Goal: Register for event/course

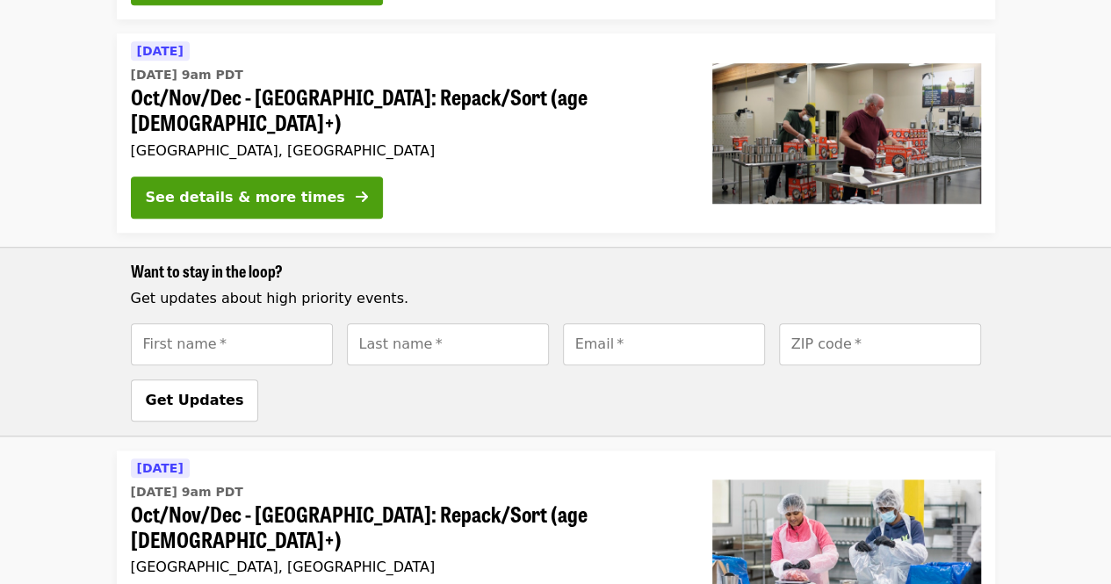
scroll to position [594, 0]
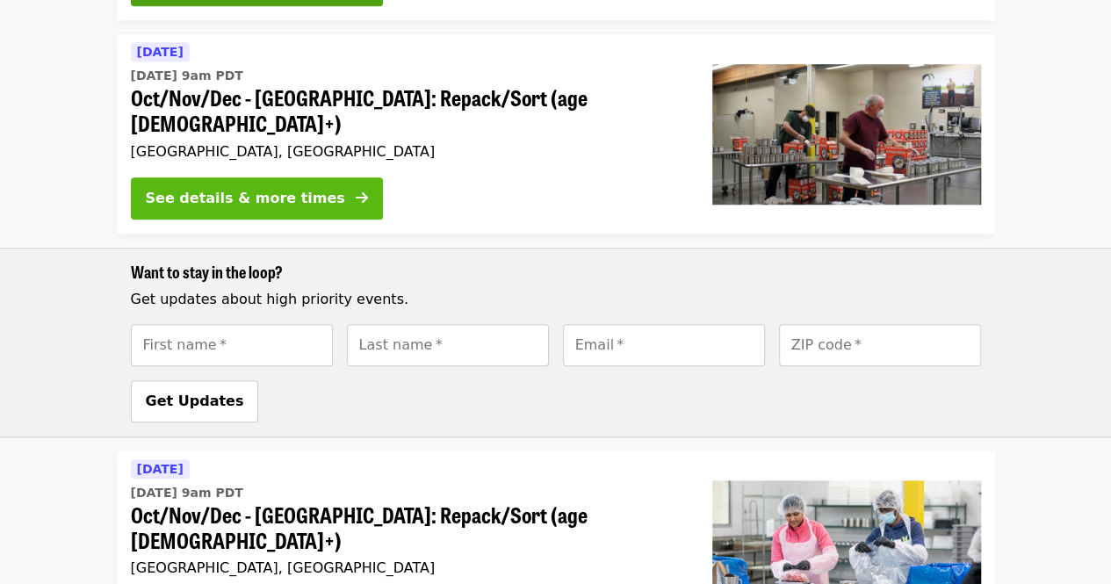
click at [291, 188] on div "See details & more times" at bounding box center [245, 198] width 199 height 21
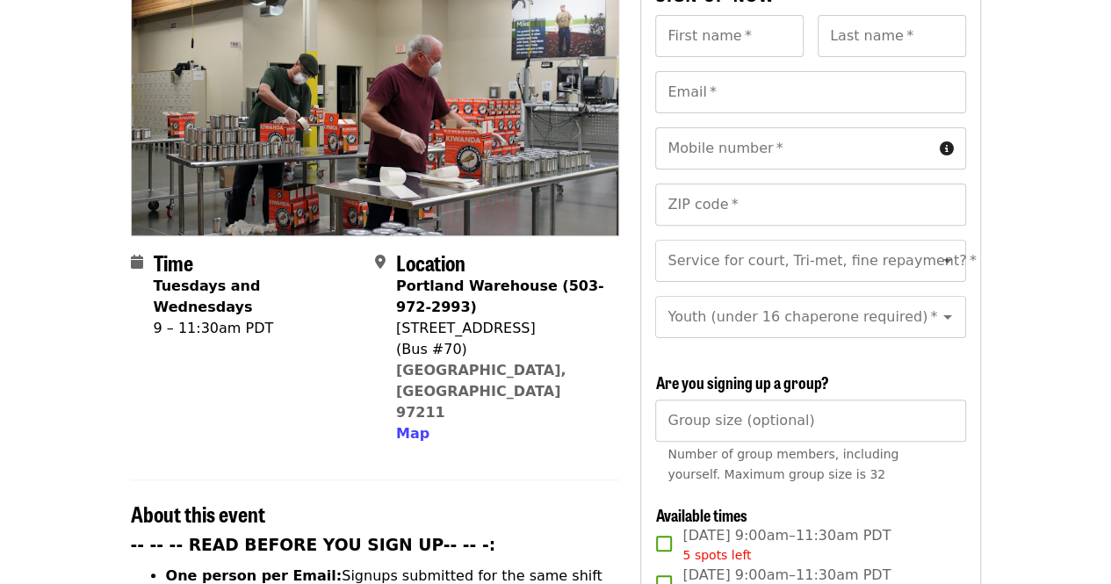
scroll to position [304, 0]
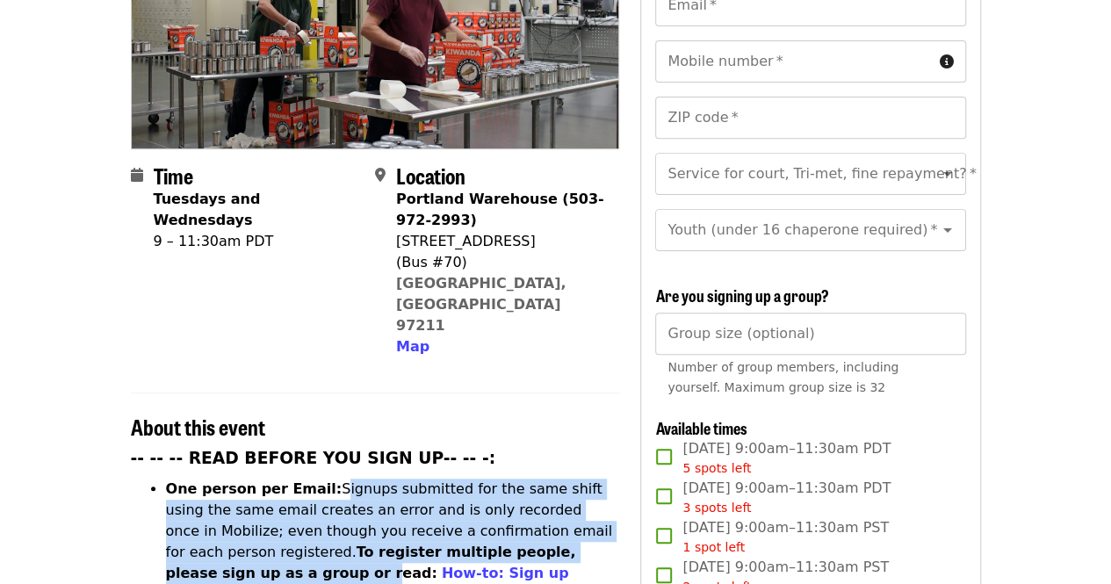
drag, startPoint x: 315, startPoint y: 414, endPoint x: 527, endPoint y: 474, distance: 220.2
click at [527, 479] on li "One person per Email: Signups submitted for the same shift using the same email…" at bounding box center [393, 542] width 454 height 126
click at [527, 544] on strong "To register multiple people, please sign up as a group or read:" at bounding box center [371, 563] width 410 height 38
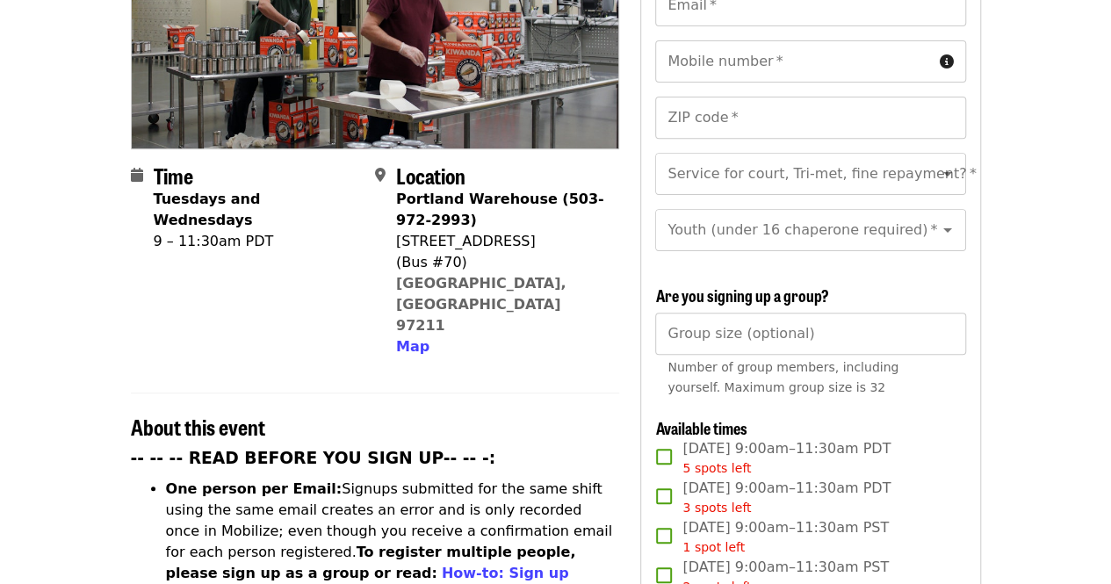
scroll to position [464, 0]
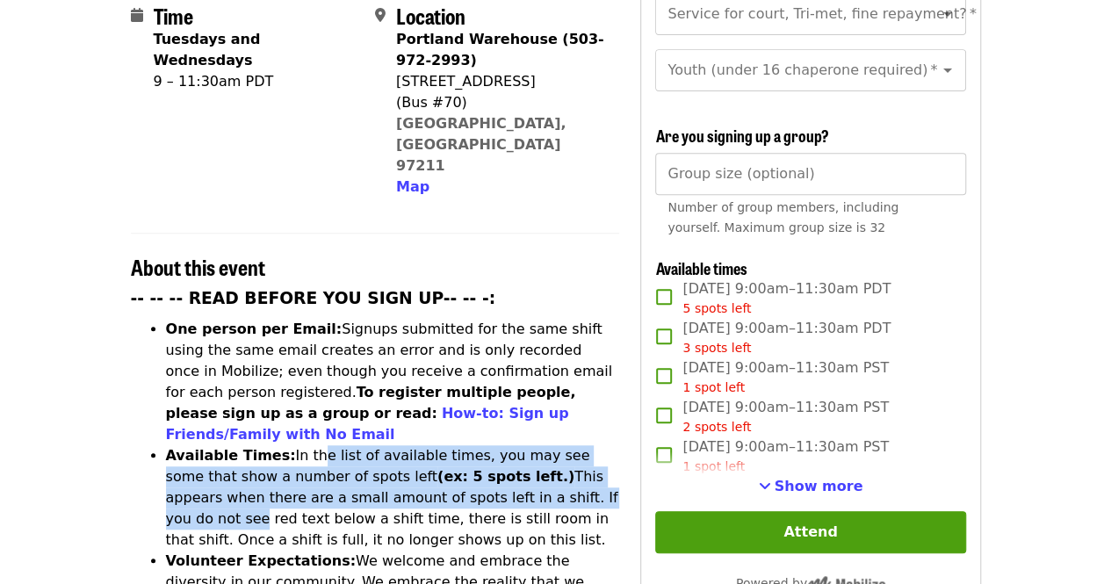
drag, startPoint x: 296, startPoint y: 366, endPoint x: 518, endPoint y: 408, distance: 226.2
click at [518, 445] on li "Available Times: In the list of available times, you may see some that show a n…" at bounding box center [393, 497] width 454 height 105
click at [805, 487] on span "Show more" at bounding box center [819, 486] width 89 height 17
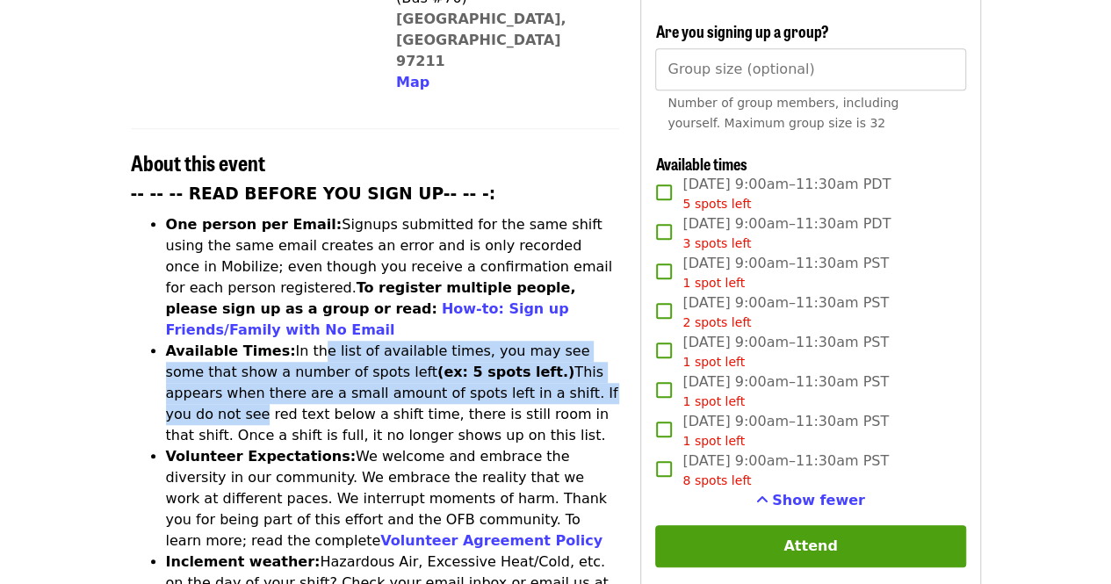
scroll to position [559, 0]
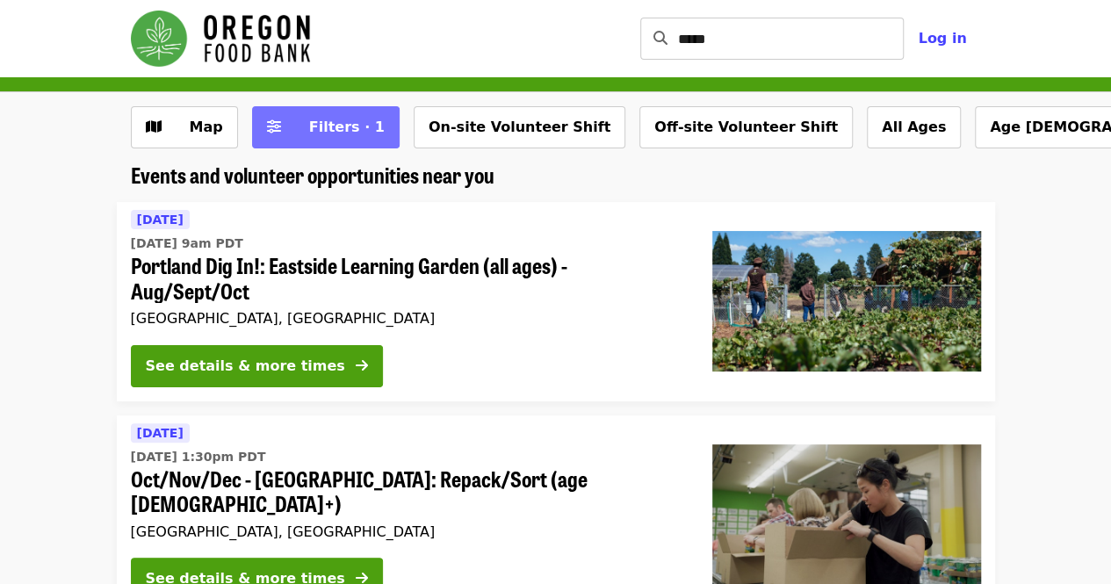
click at [345, 112] on button "Filters · 1" at bounding box center [326, 127] width 148 height 42
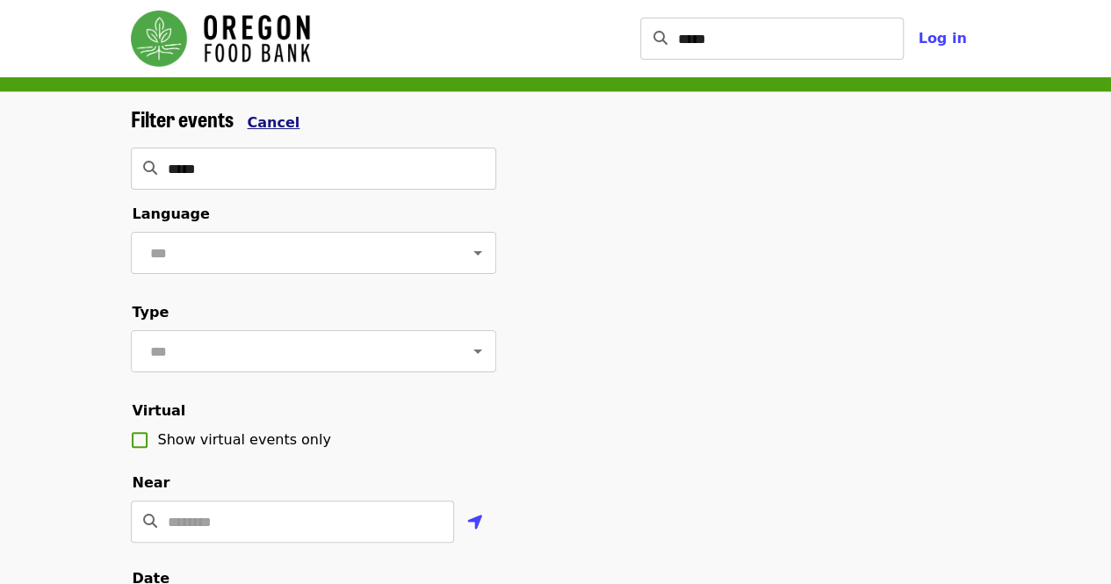
click at [270, 123] on span "Cancel" at bounding box center [274, 122] width 53 height 17
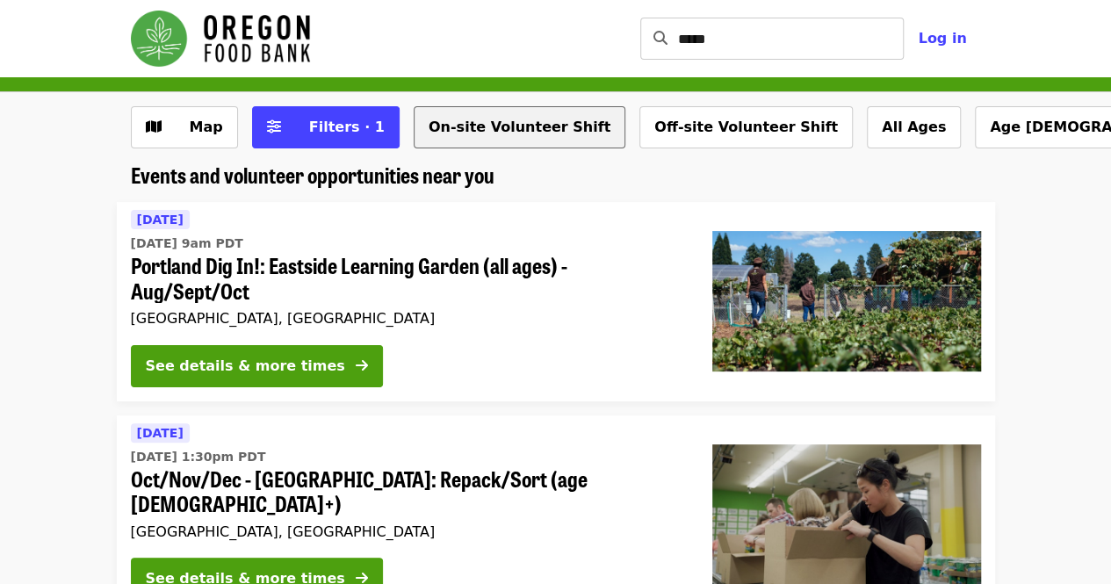
click at [520, 126] on button "On-site Volunteer Shift" at bounding box center [520, 127] width 212 height 42
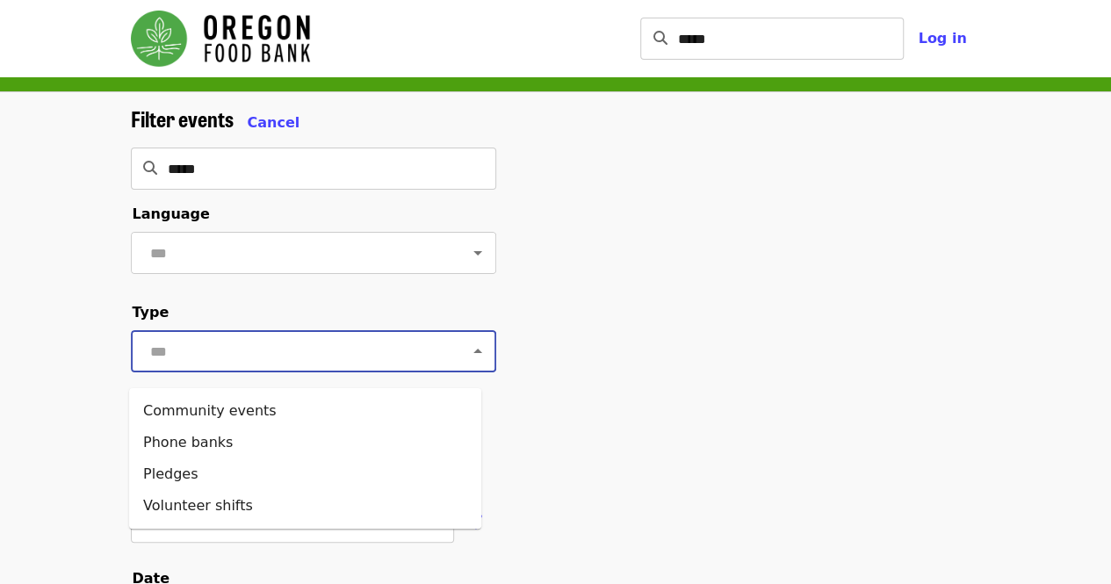
click at [374, 348] on input "text" at bounding box center [292, 351] width 294 height 33
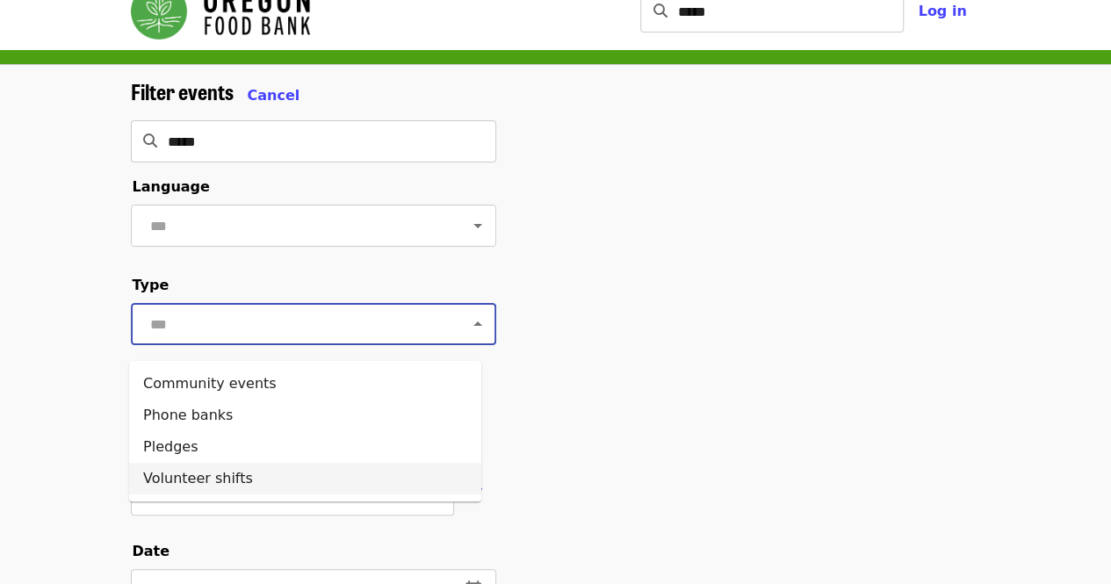
scroll to position [25, 0]
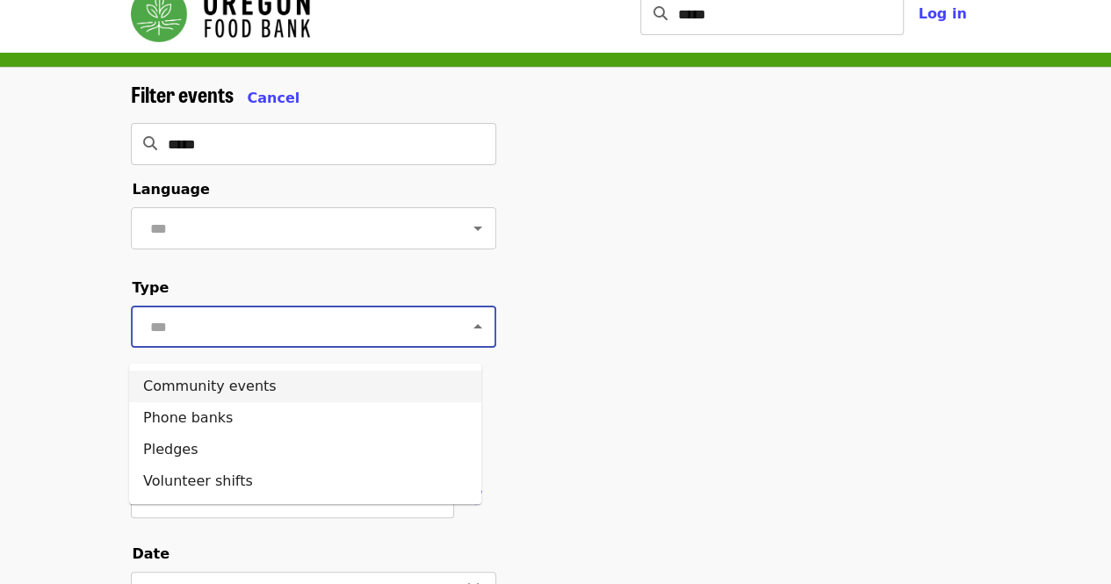
click at [83, 346] on div "Filter events Cancel ***** ​ Language ​ Type ​ Virtual Show virtual events only…" at bounding box center [555, 564] width 1111 height 993
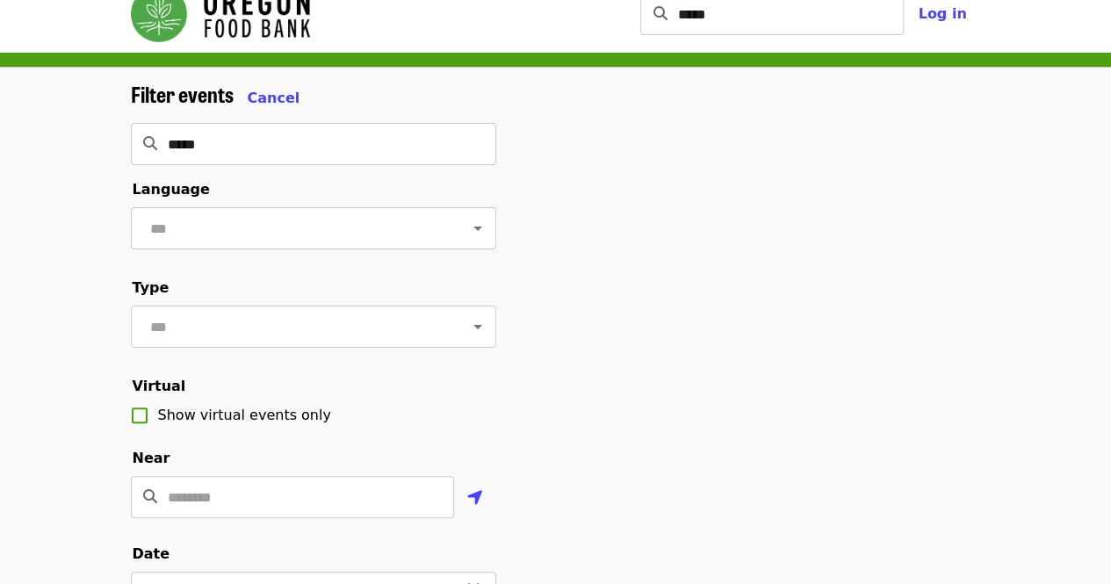
click at [191, 221] on input "text" at bounding box center [292, 228] width 294 height 33
click at [216, 140] on input "*****" at bounding box center [332, 144] width 328 height 42
click at [562, 336] on div "Filter events Cancel ***** ​ Language ​ Type ​ Virtual Show virtual events only…" at bounding box center [556, 571] width 878 height 979
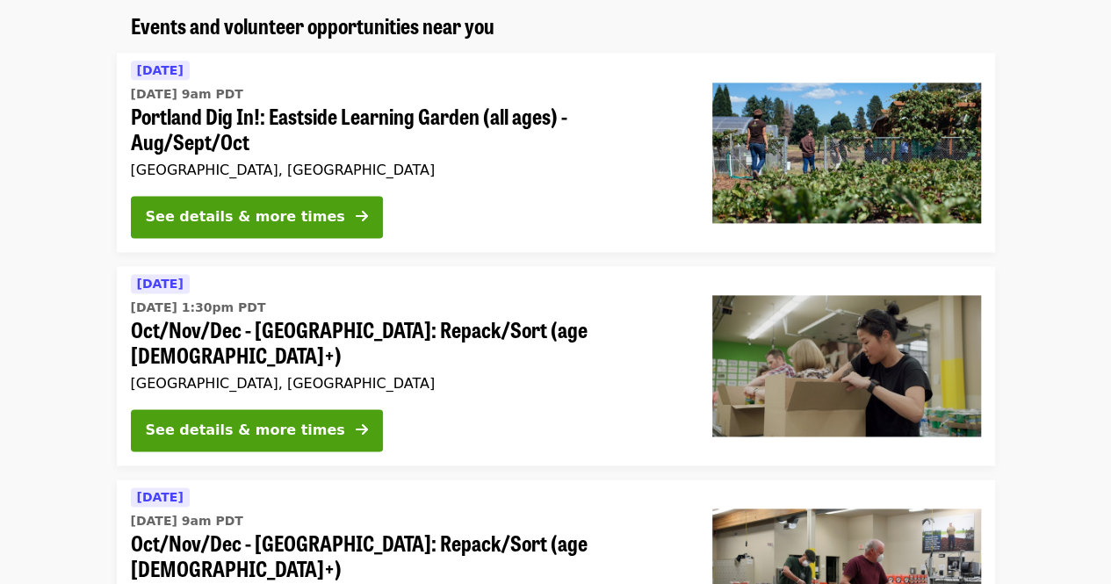
scroll to position [1077, 0]
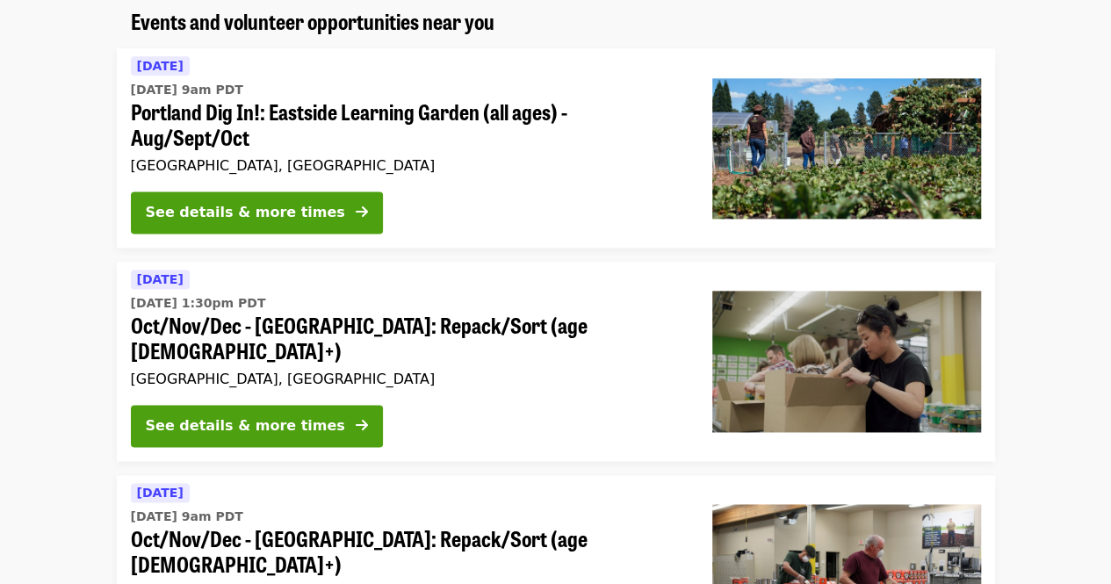
click at [301, 364] on span "Oct/Nov/Dec - [GEOGRAPHIC_DATA]: Repack/Sort (age [DEMOGRAPHIC_DATA]+)" at bounding box center [407, 338] width 553 height 51
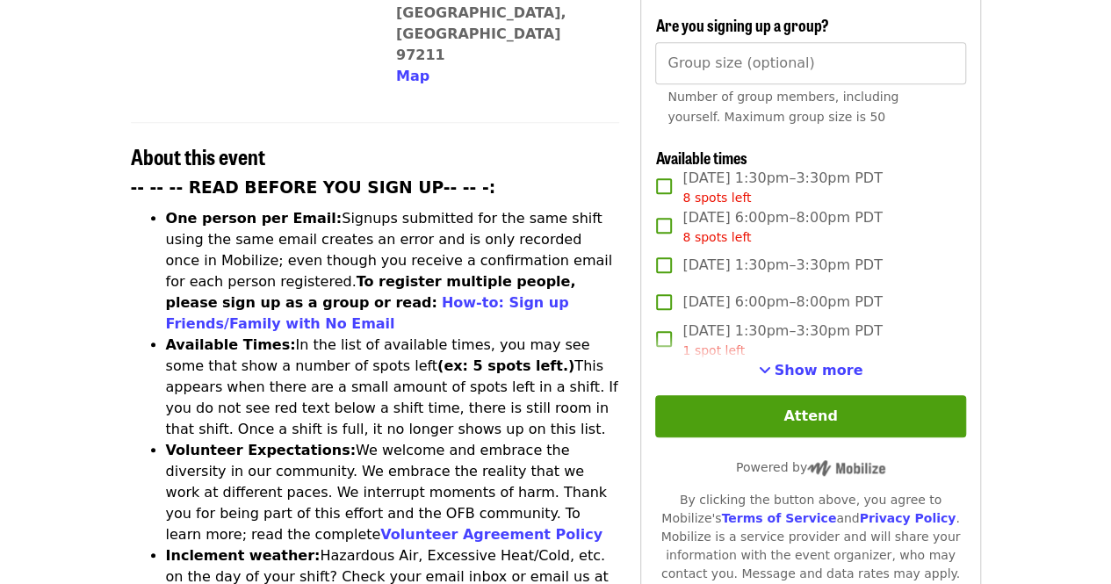
scroll to position [617, 0]
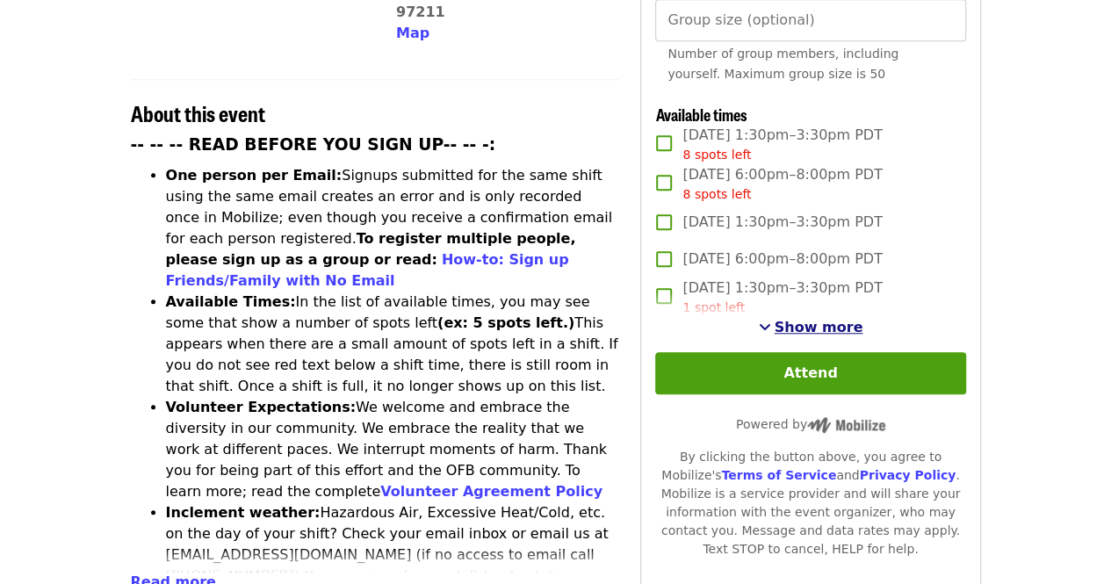
click at [780, 325] on button "Show more" at bounding box center [811, 327] width 105 height 21
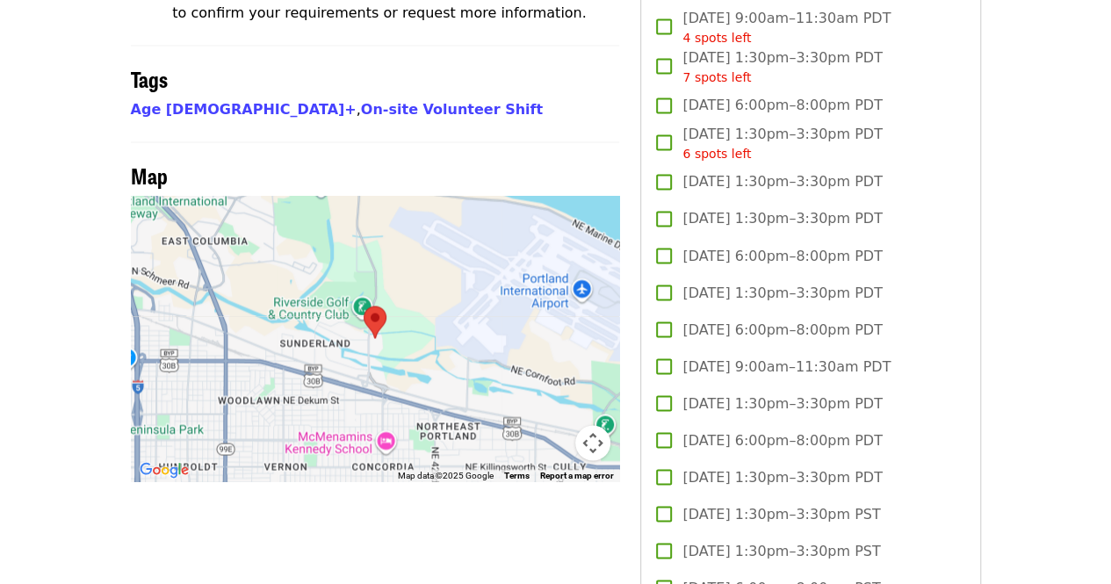
scroll to position [1416, 0]
click at [729, 108] on span "Thu, Oct 23, 6:00pm–8:00pm PDT" at bounding box center [781, 106] width 199 height 21
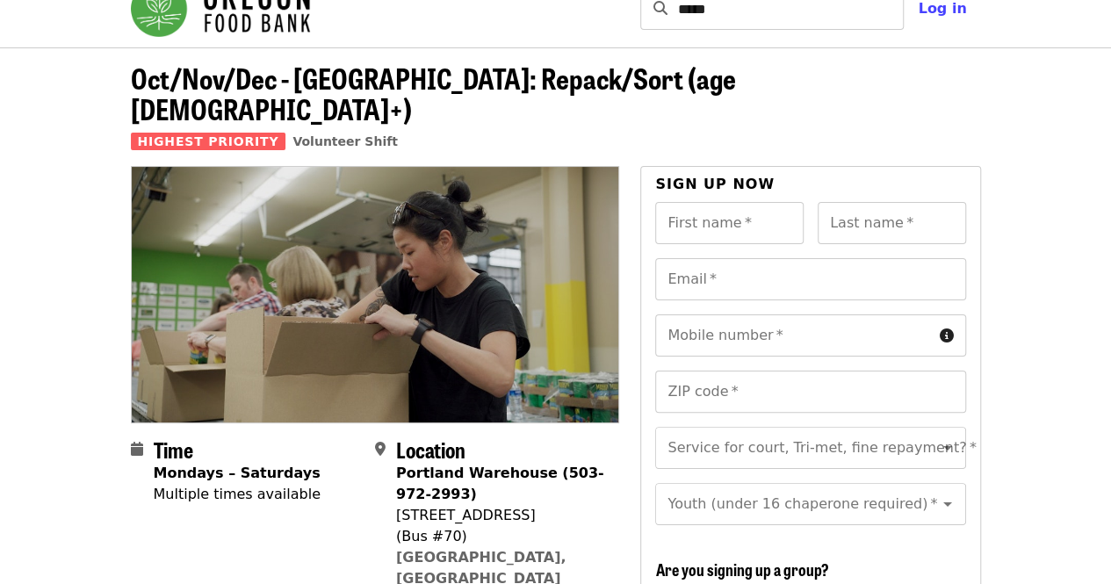
scroll to position [28, 0]
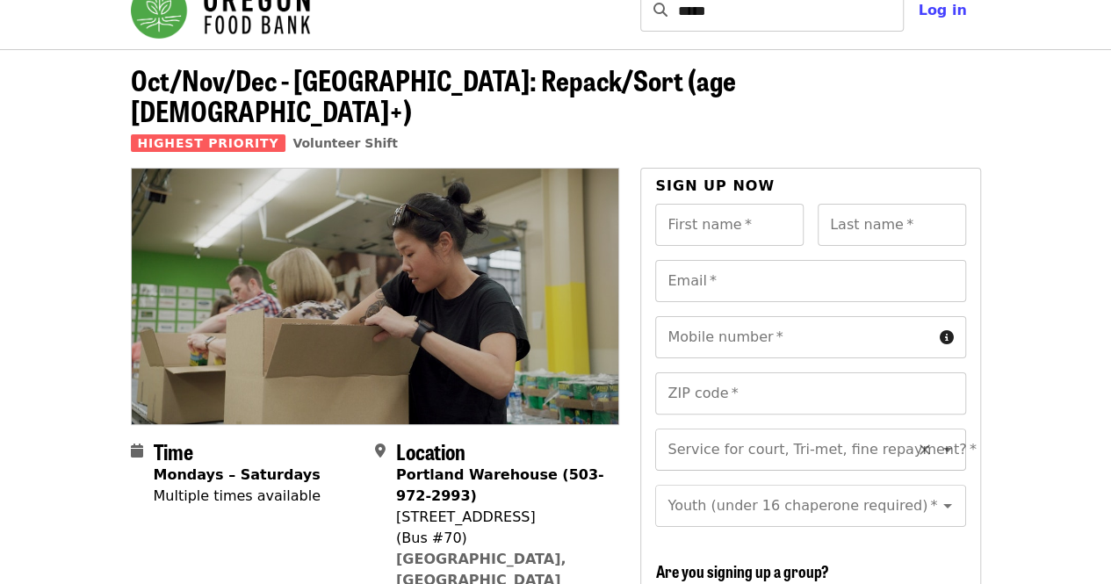
click at [883, 433] on input "Service for court, Tri-met, fine repayment?   *" at bounding box center [788, 449] width 239 height 33
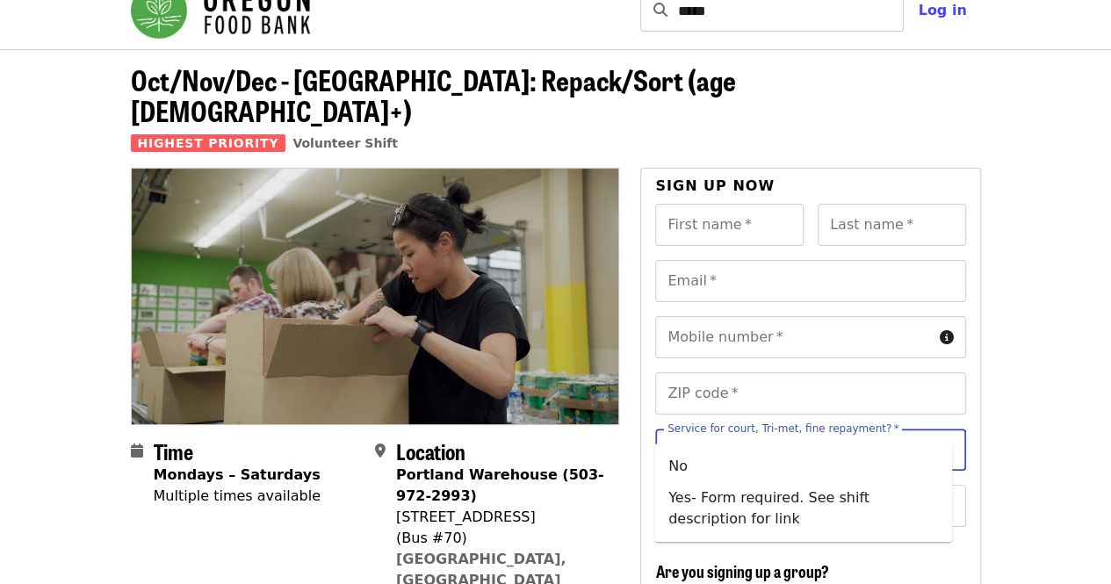
click at [937, 439] on icon "Close" at bounding box center [947, 449] width 21 height 21
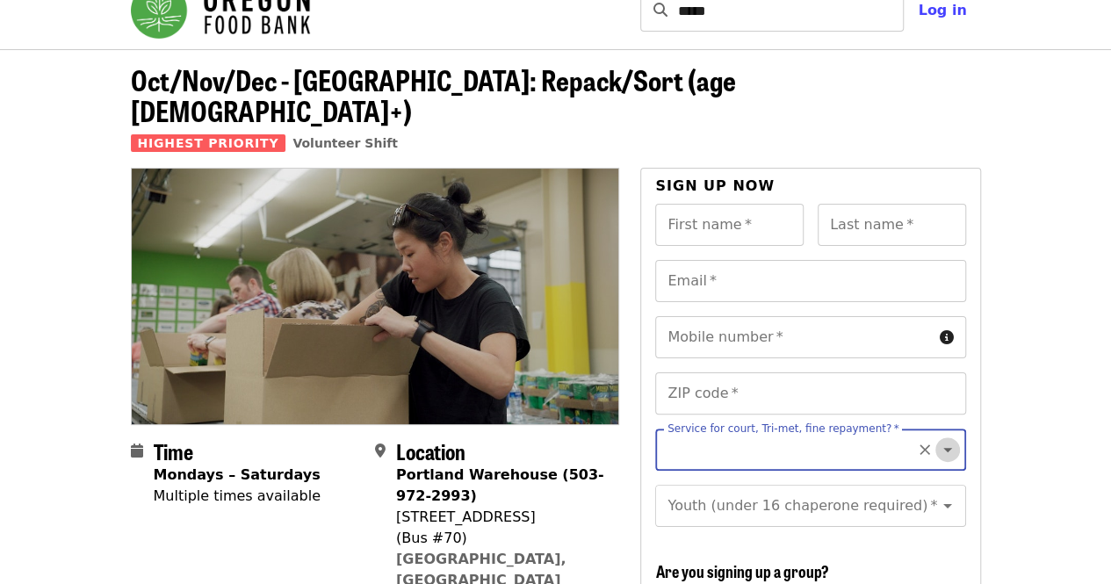
click at [937, 439] on icon "Open" at bounding box center [947, 449] width 21 height 21
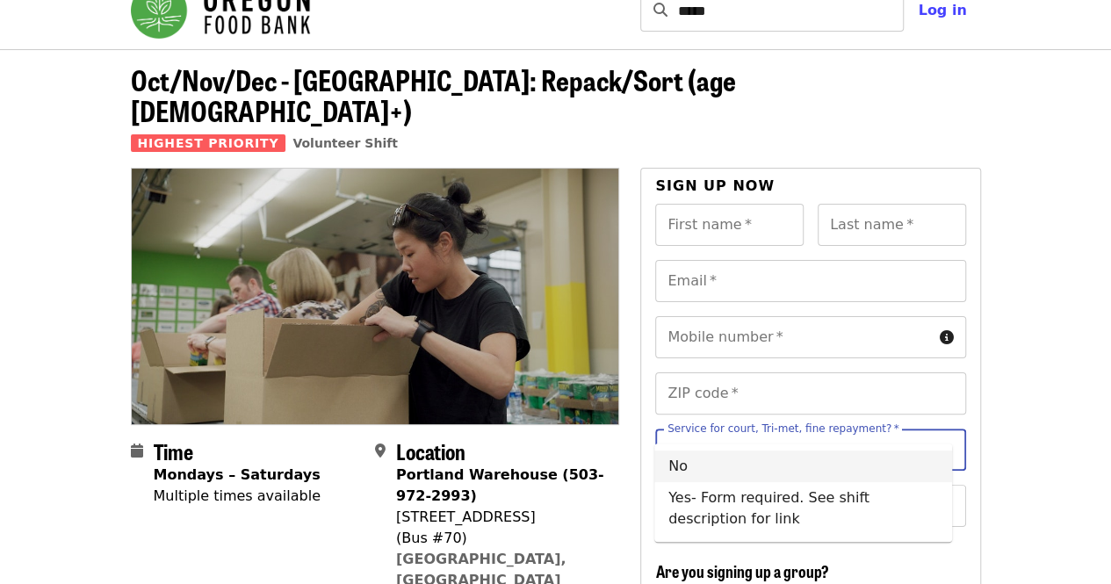
click at [718, 470] on li "No" at bounding box center [803, 467] width 298 height 32
type input "**"
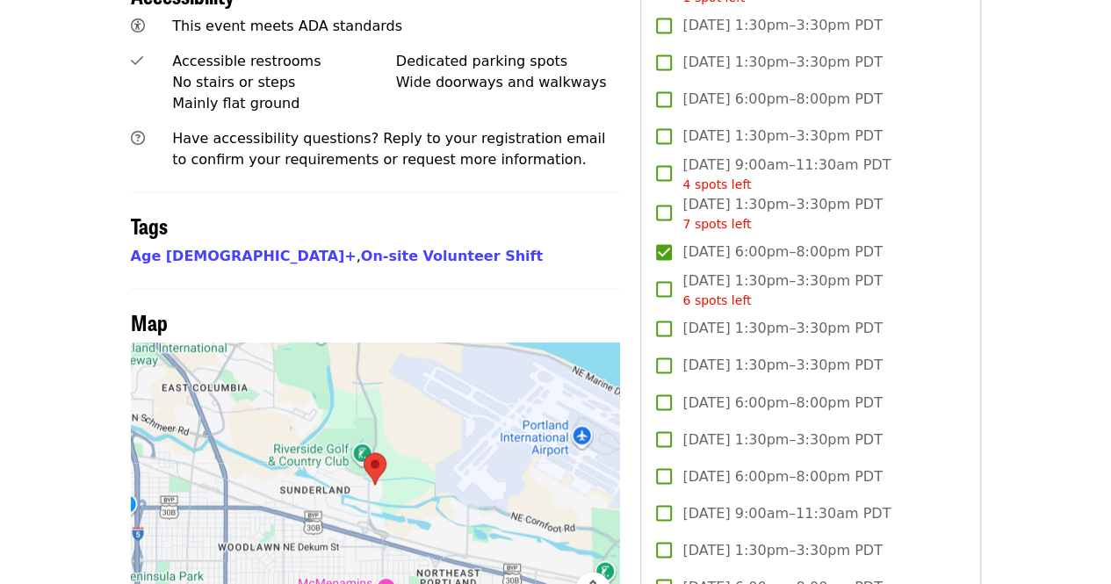
scroll to position [1316, 0]
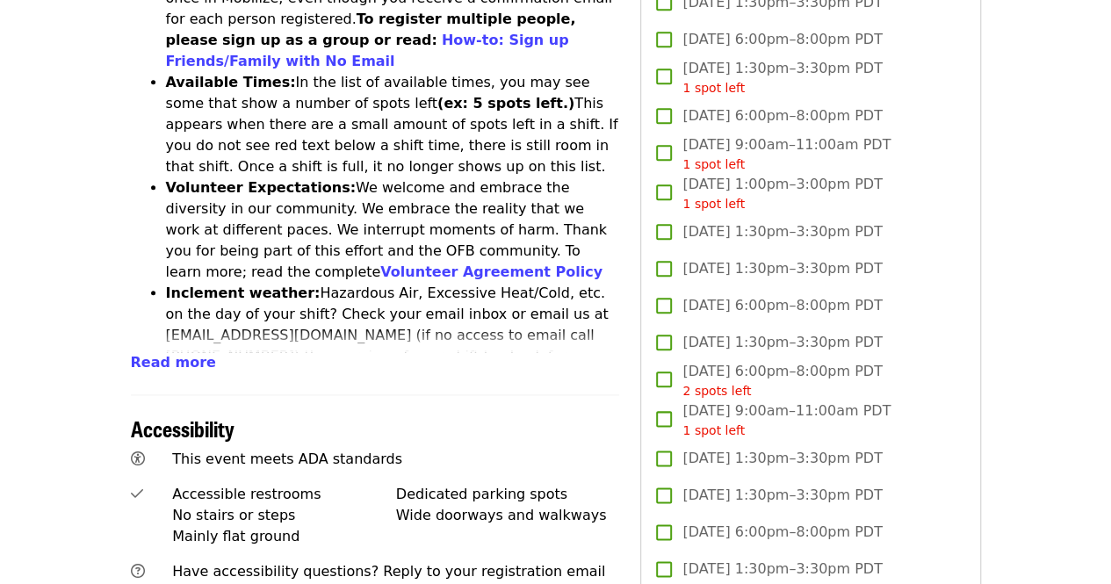
scroll to position [825, 0]
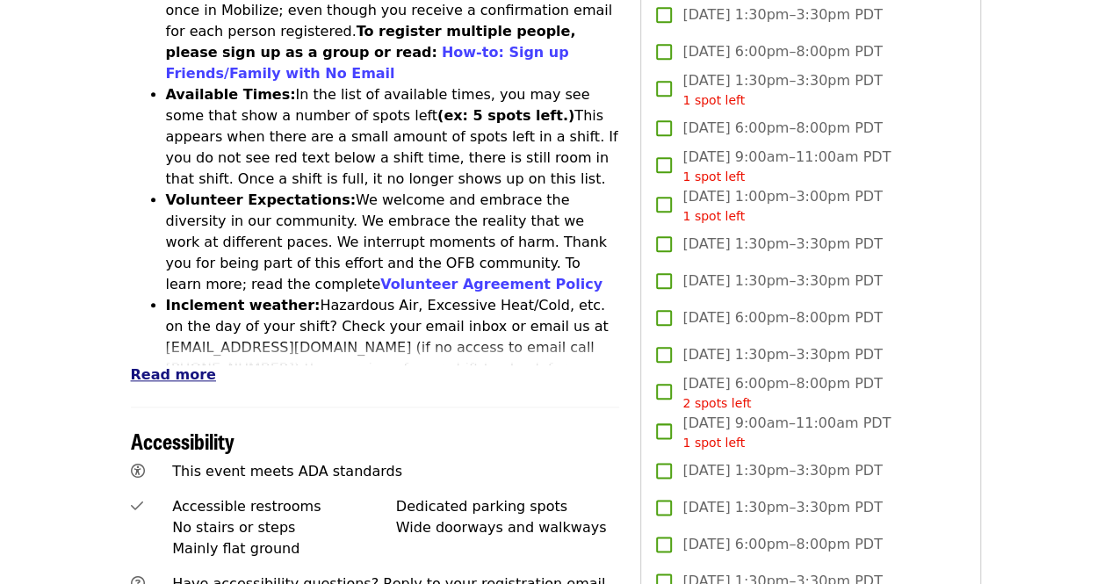
click at [173, 366] on span "Read more" at bounding box center [173, 374] width 85 height 17
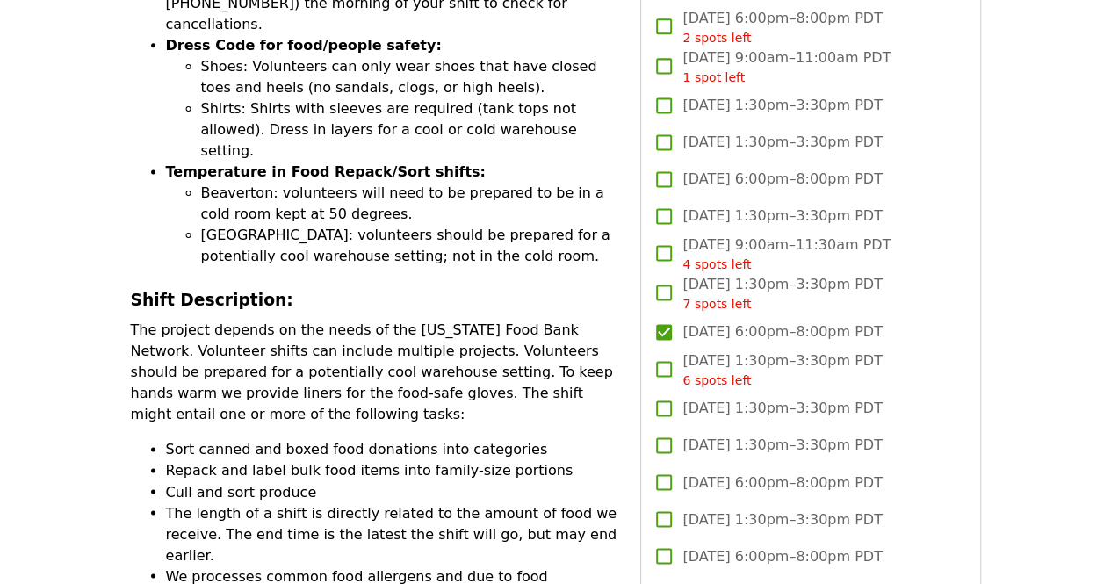
scroll to position [1195, 0]
